Goal: Check status

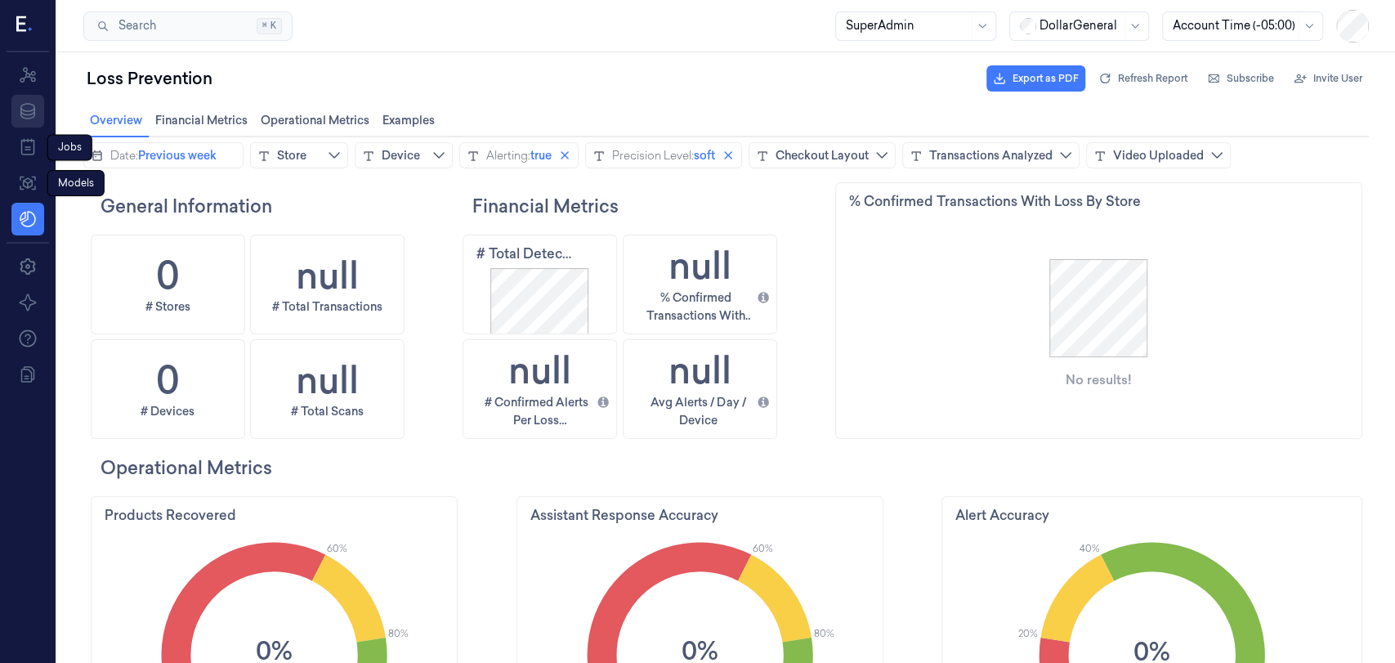
click at [26, 109] on icon at bounding box center [28, 111] width 20 height 20
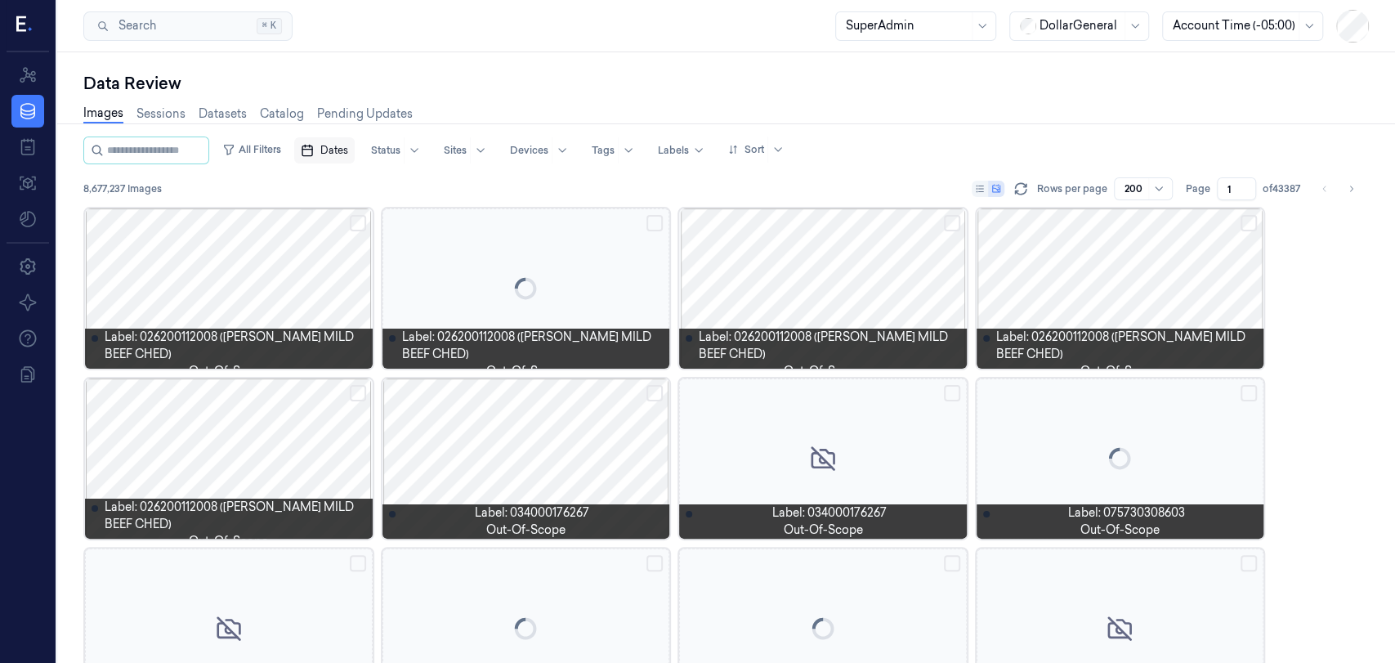
click at [348, 150] on span "Dates" at bounding box center [334, 150] width 28 height 15
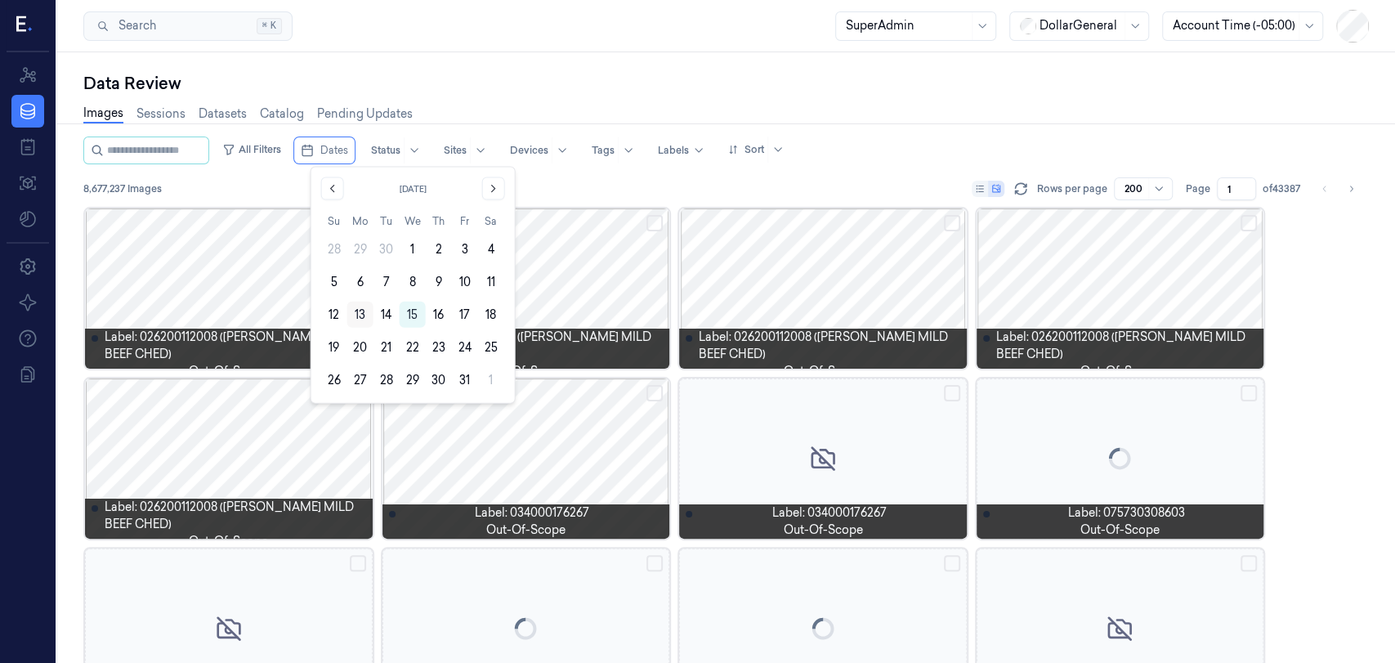
click at [361, 315] on button "13" at bounding box center [360, 314] width 26 height 26
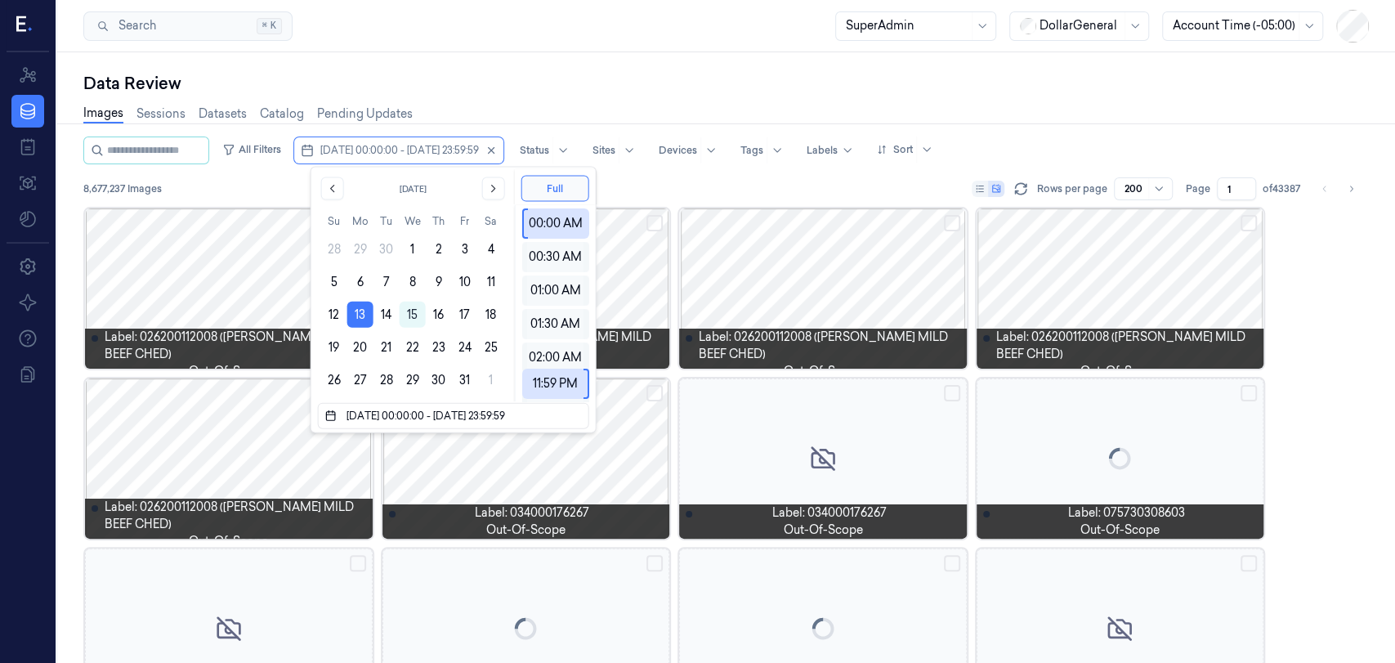
click at [361, 315] on button "13" at bounding box center [360, 314] width 26 height 26
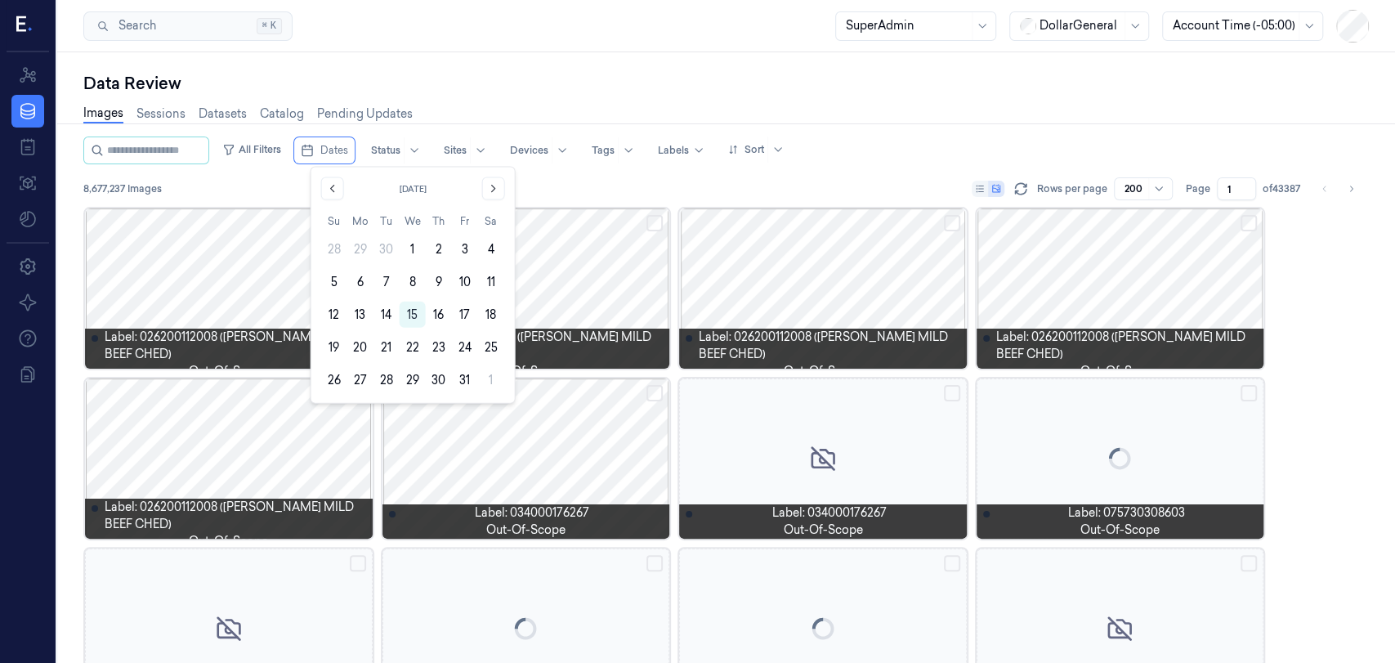
click at [361, 315] on button "13" at bounding box center [360, 314] width 26 height 26
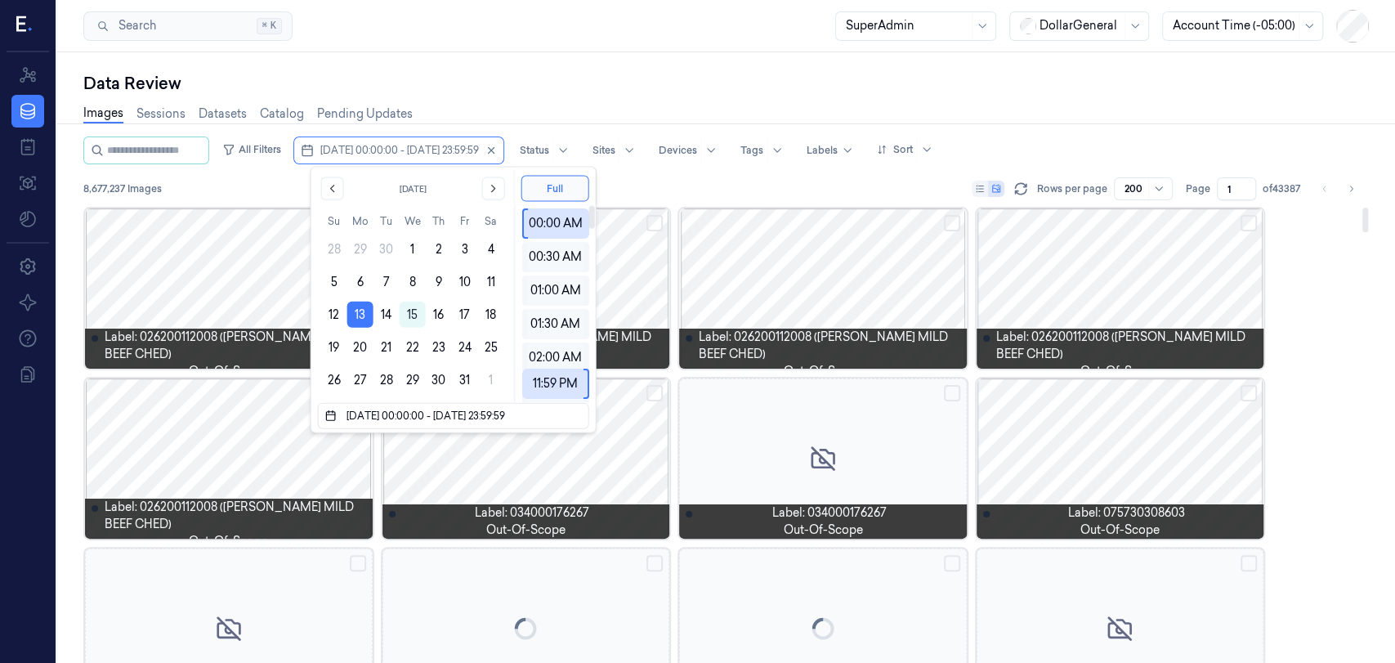
click at [648, 197] on div "8,677,237 Images Rows per page 200 Page 1 of 43387" at bounding box center [725, 188] width 1285 height 23
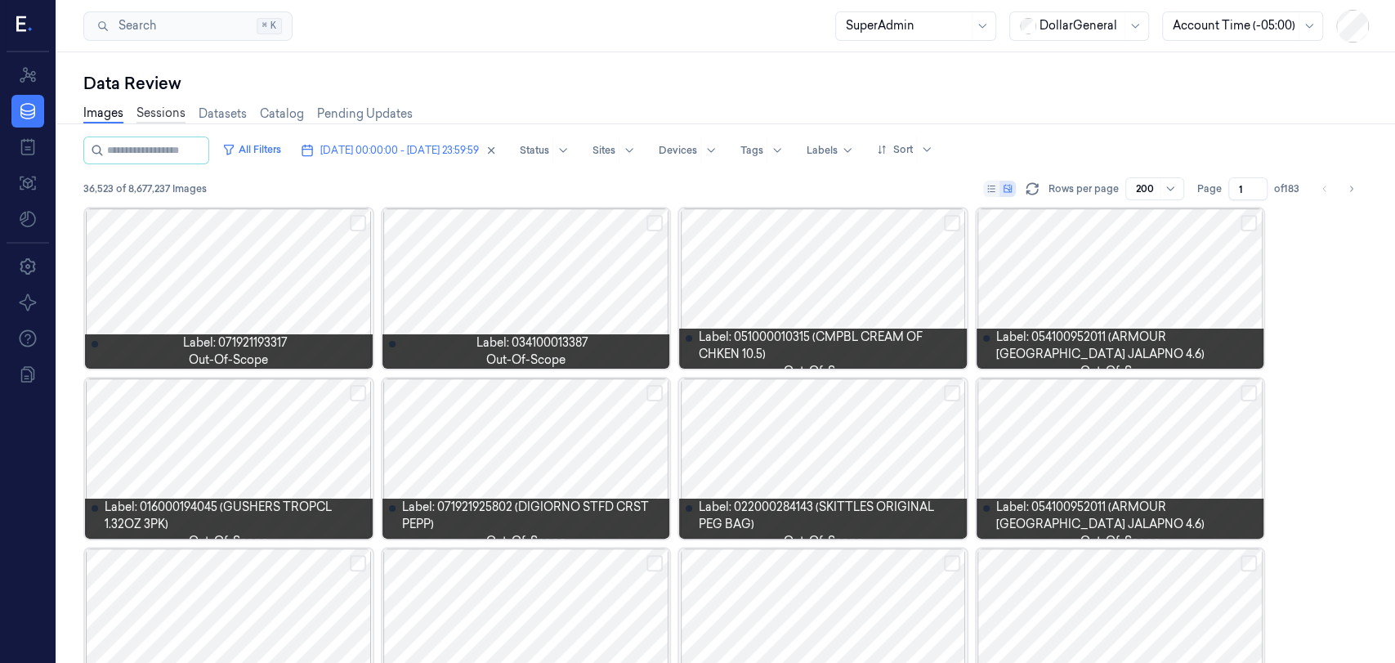
click at [160, 114] on link "Sessions" at bounding box center [160, 114] width 49 height 19
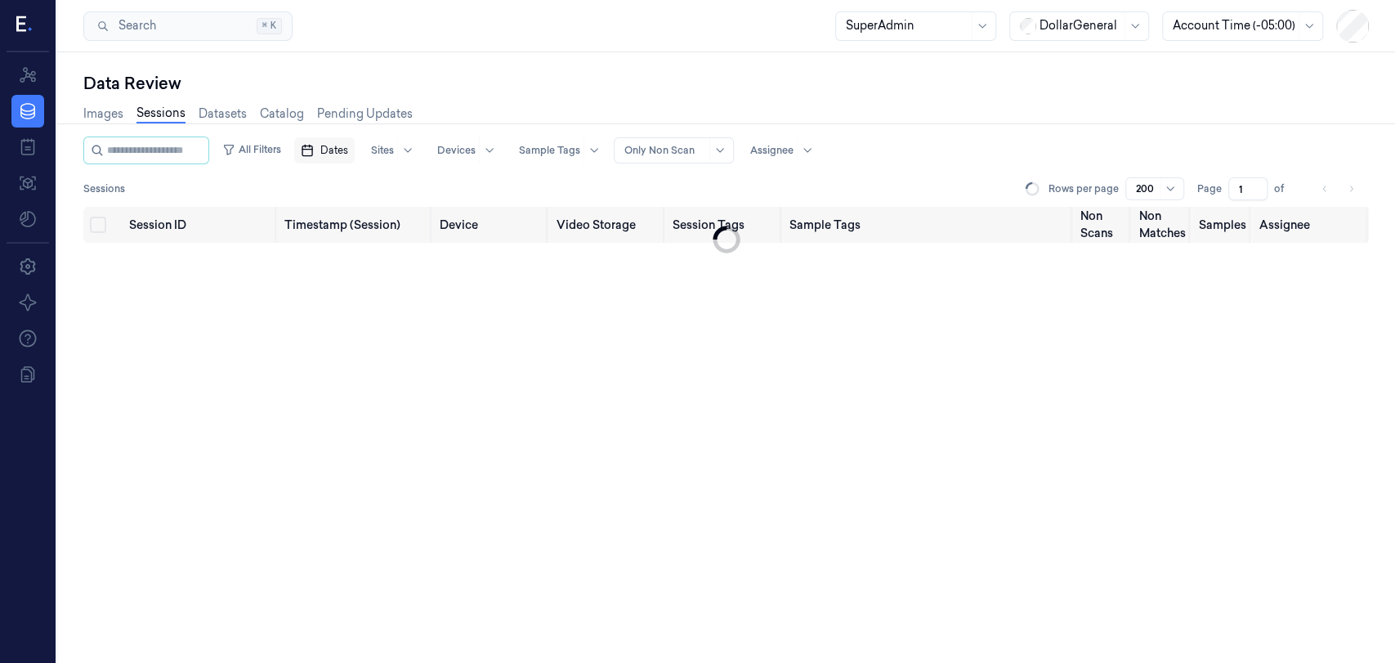
click at [348, 151] on span "Dates" at bounding box center [334, 150] width 28 height 15
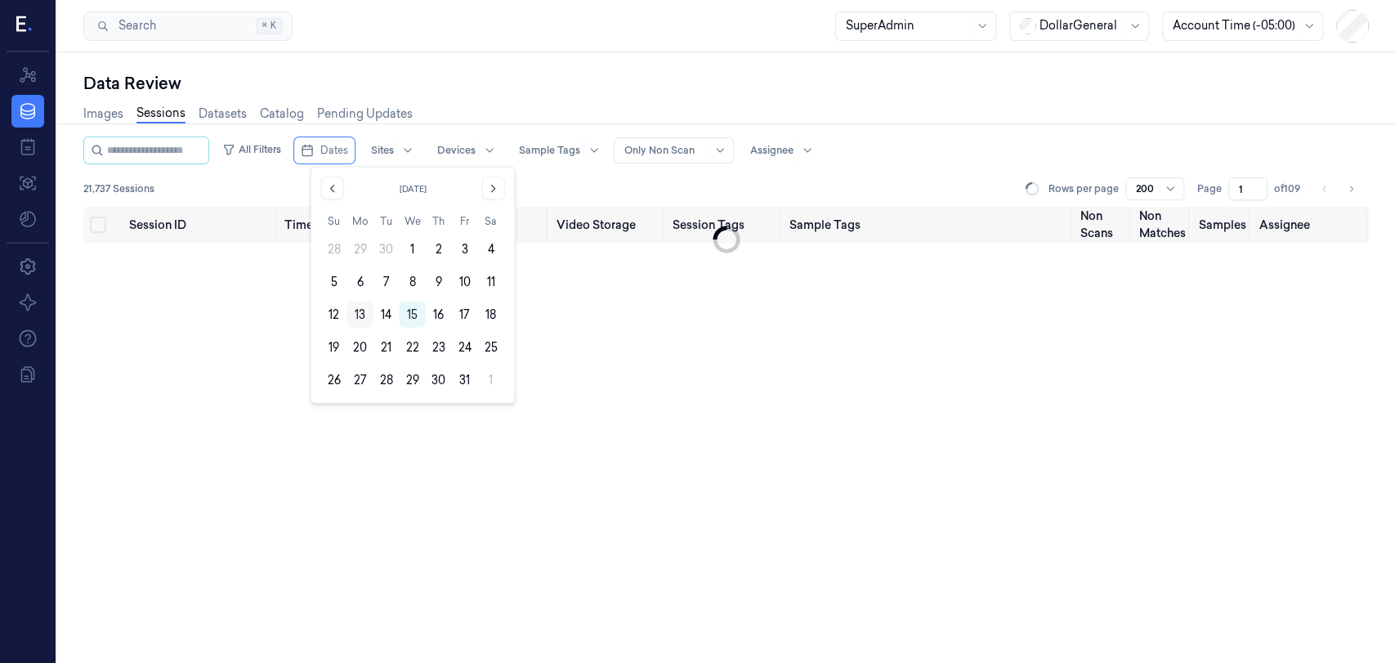
click at [355, 318] on button "13" at bounding box center [360, 314] width 26 height 26
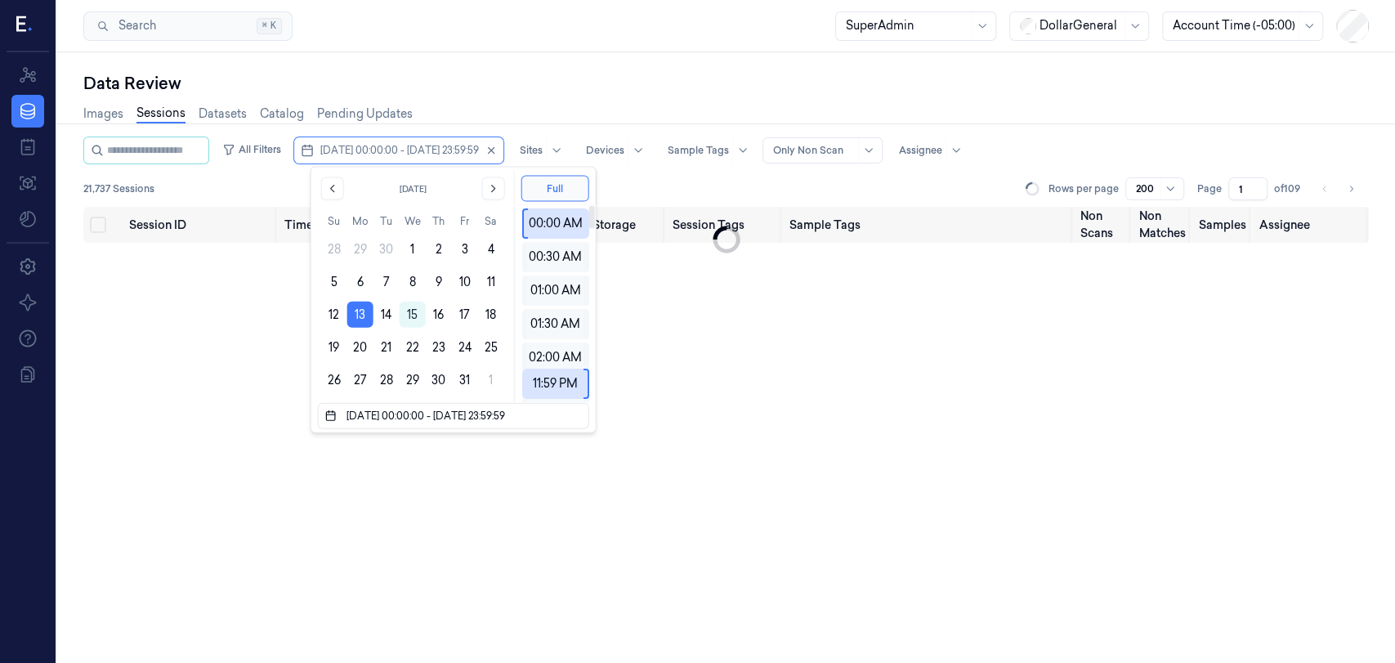
click at [631, 189] on div "21,737 Sessions Rows per page 200 Page 1 of 109" at bounding box center [725, 188] width 1285 height 23
